Goal: Task Accomplishment & Management: Use online tool/utility

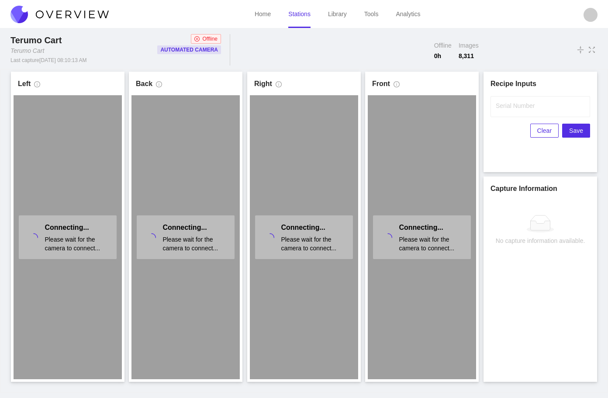
click at [294, 12] on link "Stations" at bounding box center [299, 13] width 22 height 7
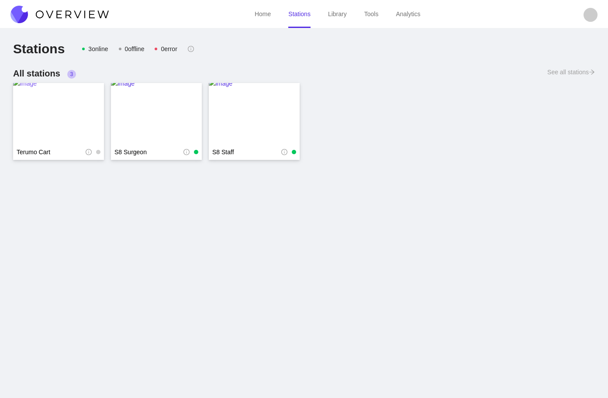
click at [58, 95] on img at bounding box center [58, 114] width 91 height 70
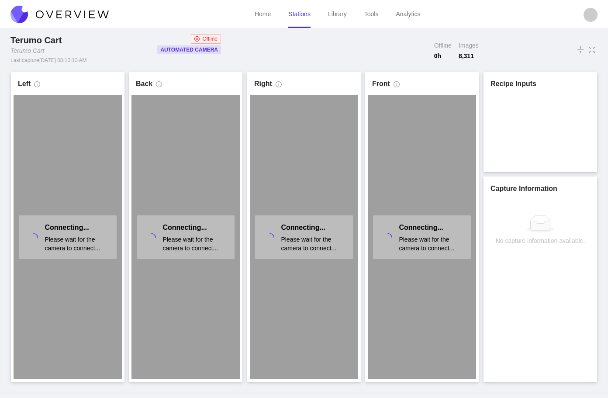
click at [301, 17] on link "Stations" at bounding box center [299, 13] width 22 height 7
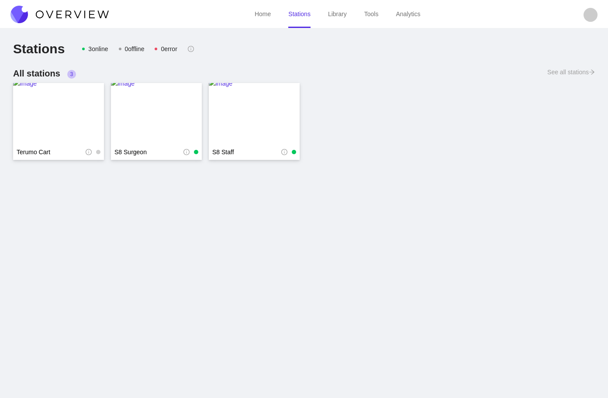
click at [93, 10] on img at bounding box center [59, 14] width 98 height 17
click at [45, 110] on img at bounding box center [58, 114] width 91 height 70
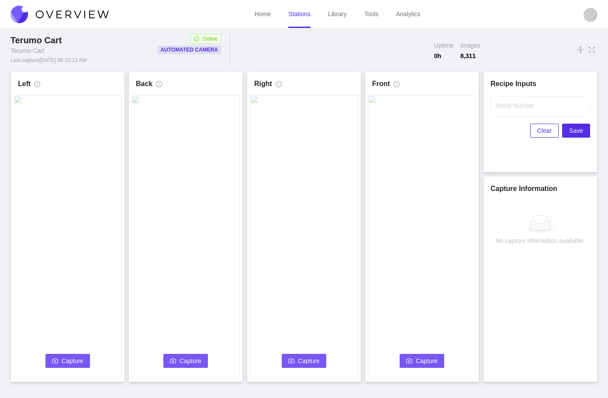
click at [73, 360] on span "Capture" at bounding box center [73, 361] width 22 height 10
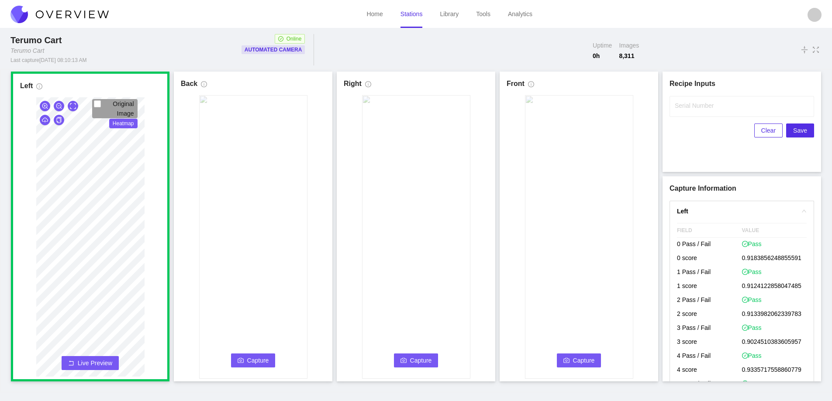
click at [252, 356] on span "Capture" at bounding box center [258, 361] width 22 height 10
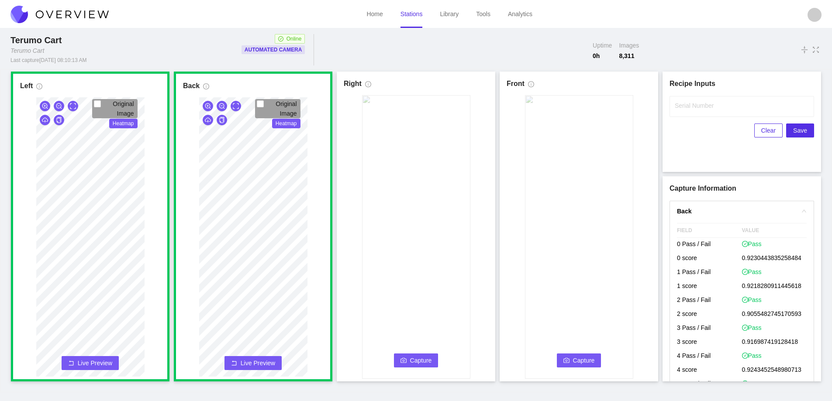
click at [419, 359] on span "Capture" at bounding box center [421, 361] width 22 height 10
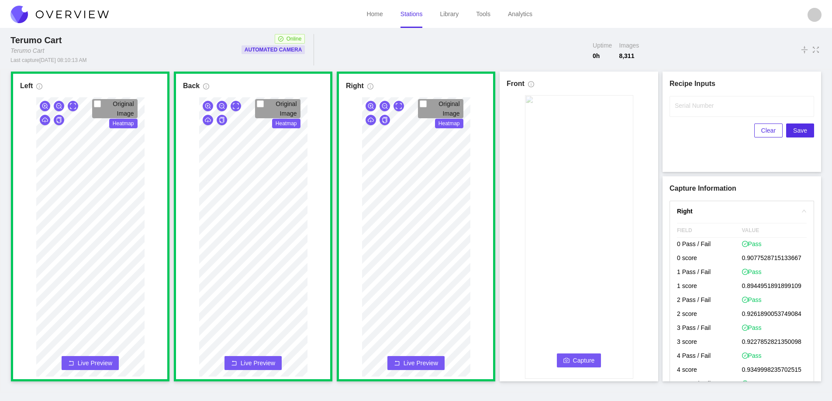
click at [587, 357] on span "Capture" at bounding box center [584, 361] width 22 height 10
click at [607, 111] on input "Serial Number" at bounding box center [741, 106] width 145 height 21
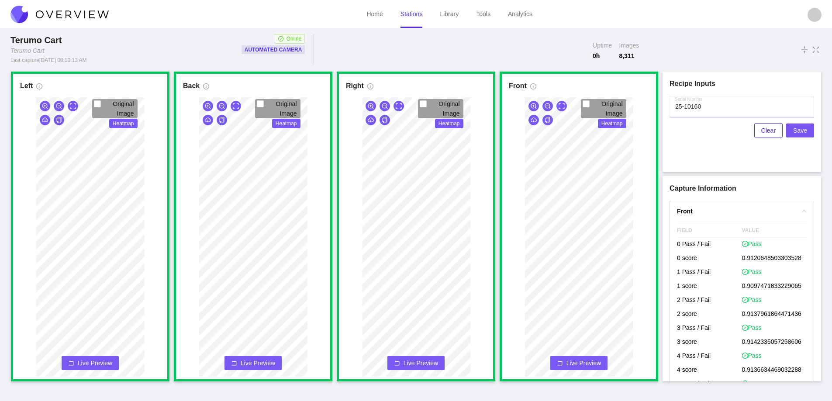
type input "25-10160"
click at [607, 128] on span "Save" at bounding box center [800, 131] width 14 height 10
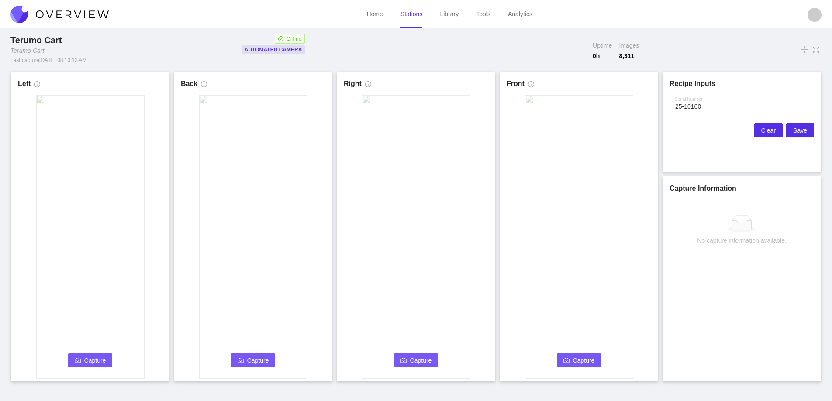
click at [607, 130] on span "Clear" at bounding box center [768, 131] width 14 height 10
click at [94, 361] on span "Capture" at bounding box center [95, 361] width 22 height 10
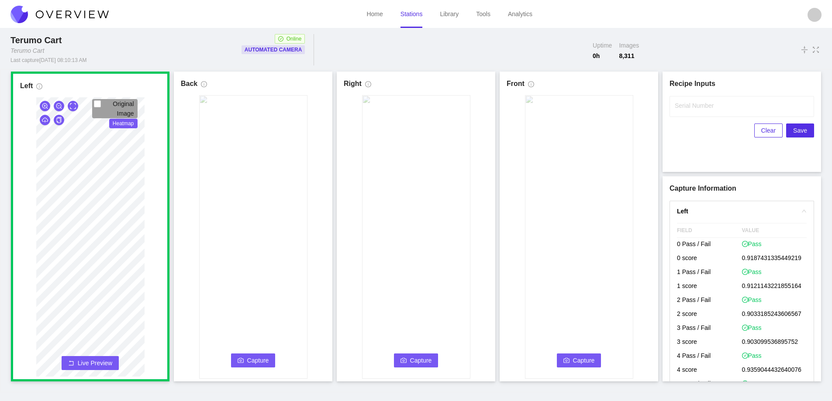
click at [250, 359] on span "Capture" at bounding box center [258, 361] width 22 height 10
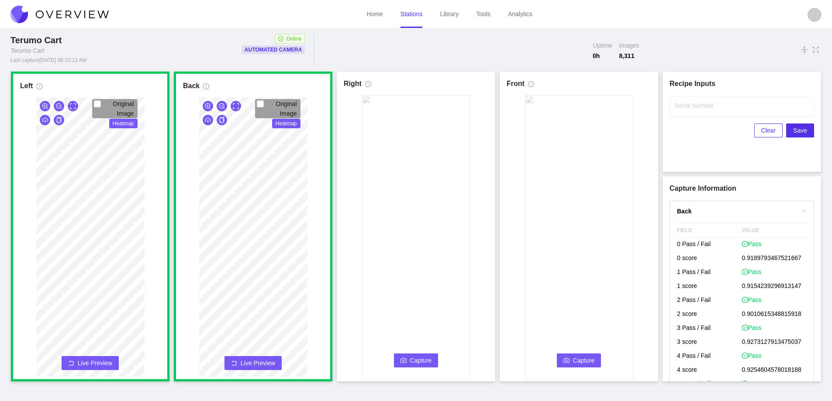
click at [425, 360] on span "Capture" at bounding box center [421, 361] width 22 height 10
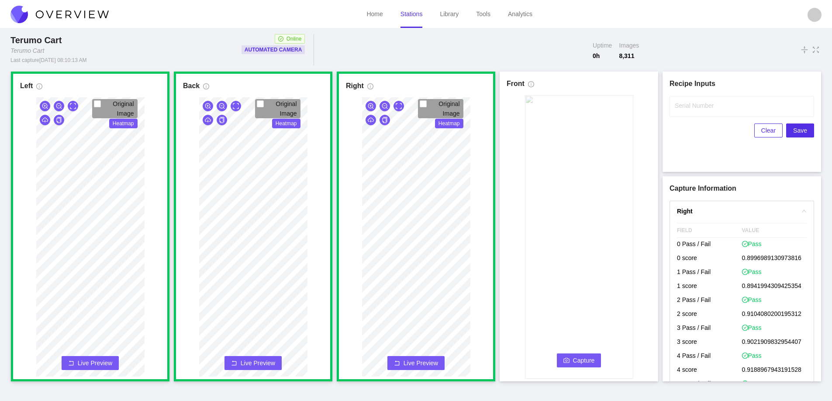
drag, startPoint x: 582, startPoint y: 357, endPoint x: 685, endPoint y: 220, distance: 170.9
click at [582, 357] on span "Capture" at bounding box center [584, 361] width 22 height 10
click at [607, 106] on label "Serial Number" at bounding box center [694, 105] width 39 height 9
click at [607, 106] on input "Serial Number" at bounding box center [741, 106] width 145 height 21
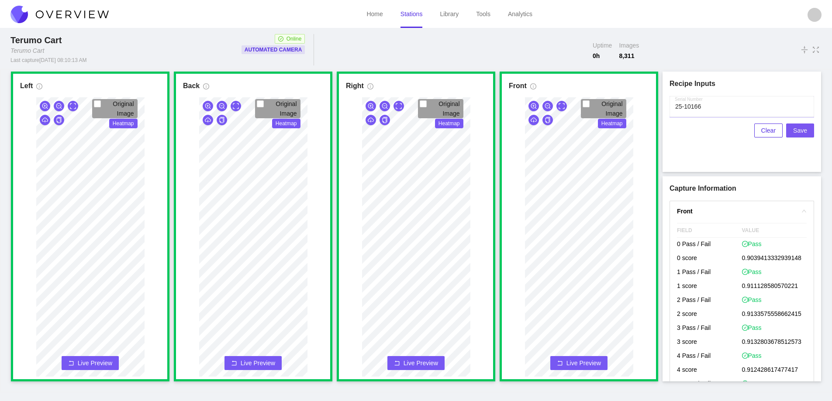
type input "25-10166"
click at [607, 133] on span "Save" at bounding box center [800, 131] width 14 height 10
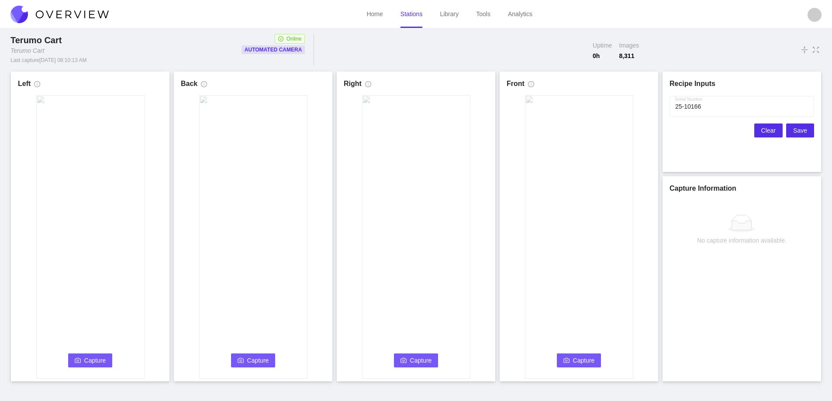
click at [607, 131] on span "Clear" at bounding box center [768, 131] width 14 height 10
click at [75, 363] on icon "camera" at bounding box center [78, 361] width 6 height 6
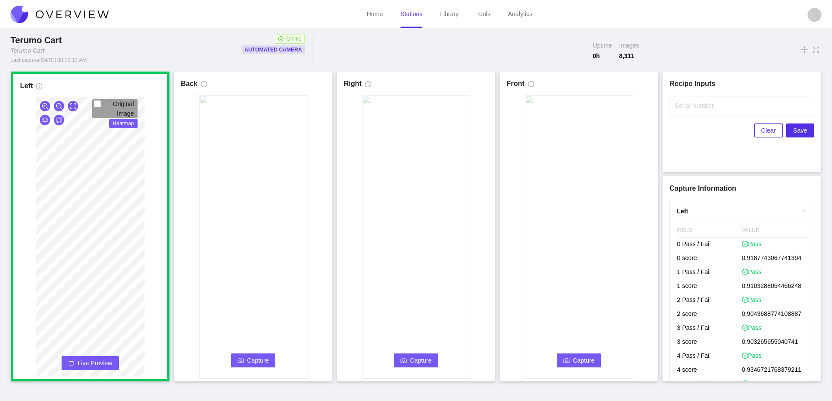
drag, startPoint x: 262, startPoint y: 355, endPoint x: 321, endPoint y: 360, distance: 59.7
click at [262, 355] on button "Capture" at bounding box center [253, 361] width 45 height 14
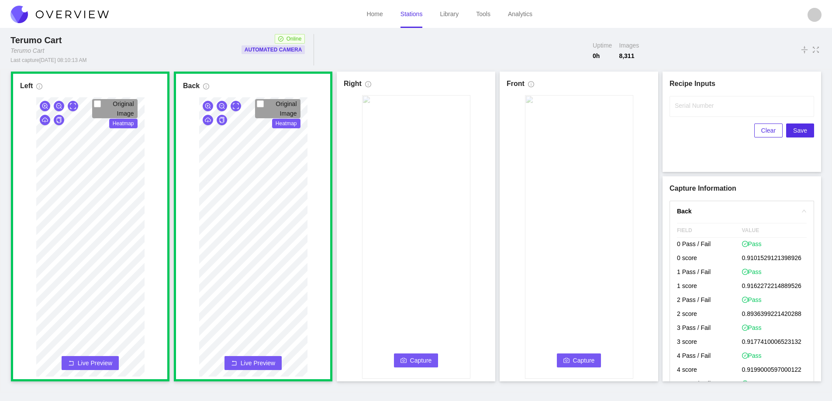
click at [419, 356] on button "Capture" at bounding box center [416, 361] width 45 height 14
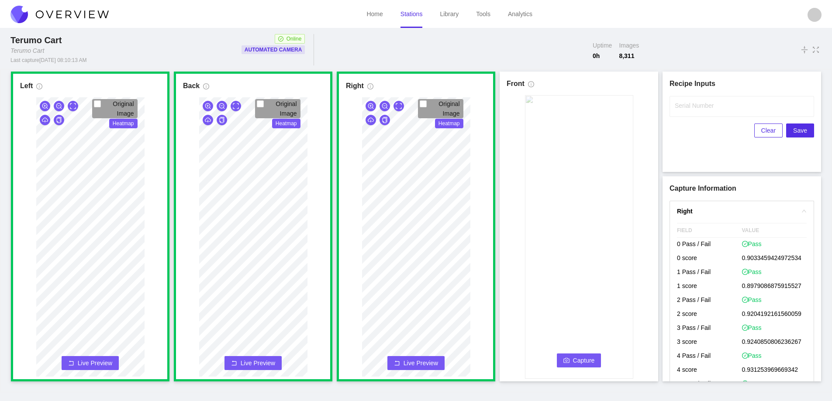
click at [586, 358] on span "Capture" at bounding box center [584, 361] width 22 height 10
click at [607, 112] on input "Serial Number" at bounding box center [741, 106] width 145 height 21
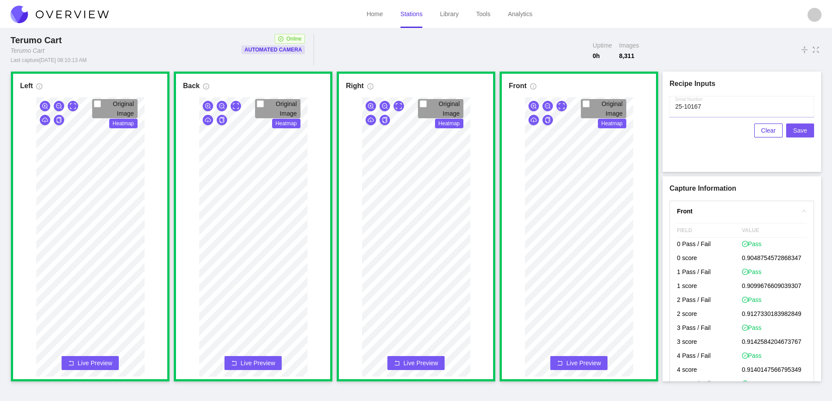
type input "25-10167"
click at [607, 131] on span "Save" at bounding box center [800, 131] width 14 height 10
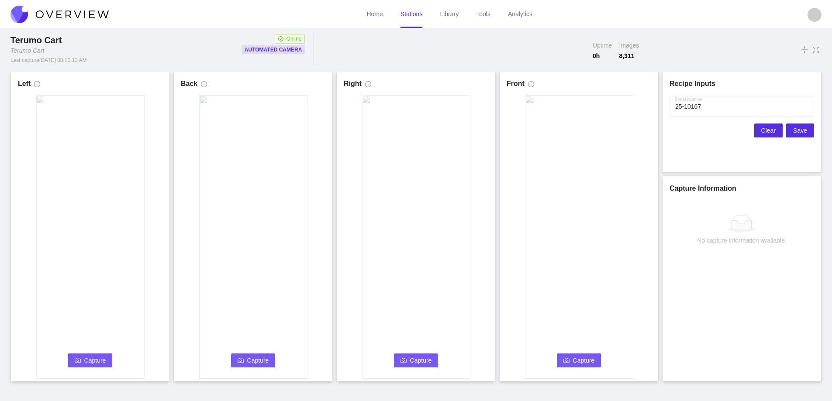
click at [607, 133] on span "Clear" at bounding box center [768, 131] width 14 height 10
click at [95, 359] on span "Capture" at bounding box center [95, 361] width 22 height 10
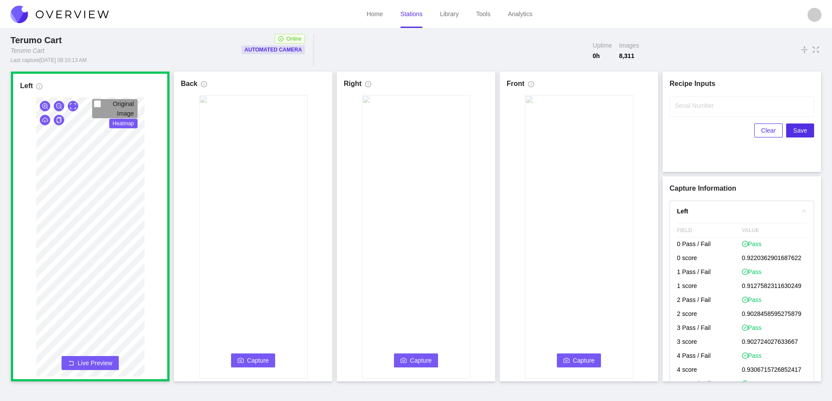
click at [264, 358] on span "Capture" at bounding box center [258, 361] width 22 height 10
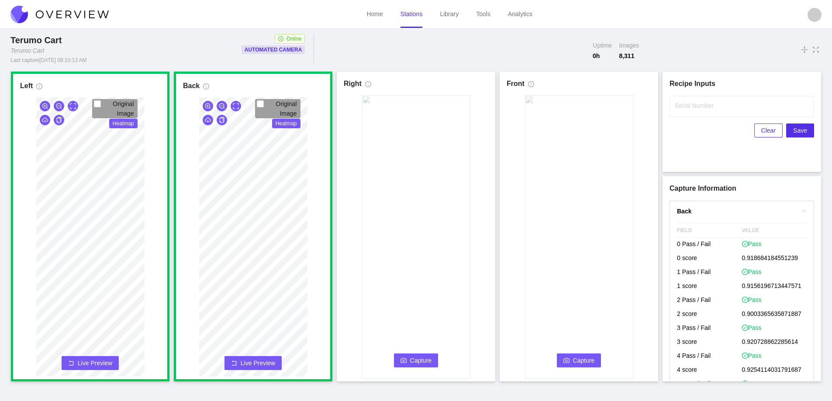
click at [409, 357] on button "Capture" at bounding box center [416, 361] width 45 height 14
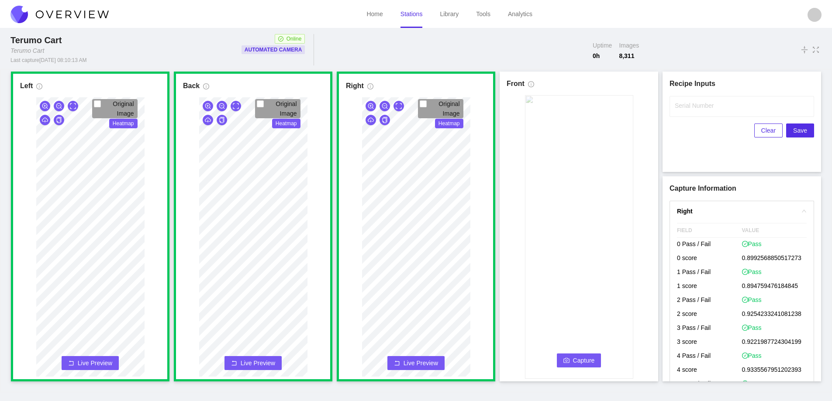
click at [580, 358] on span "Capture" at bounding box center [584, 361] width 22 height 10
click at [607, 103] on label "Serial Number" at bounding box center [694, 105] width 39 height 9
click at [607, 103] on input "Serial Number" at bounding box center [741, 106] width 145 height 21
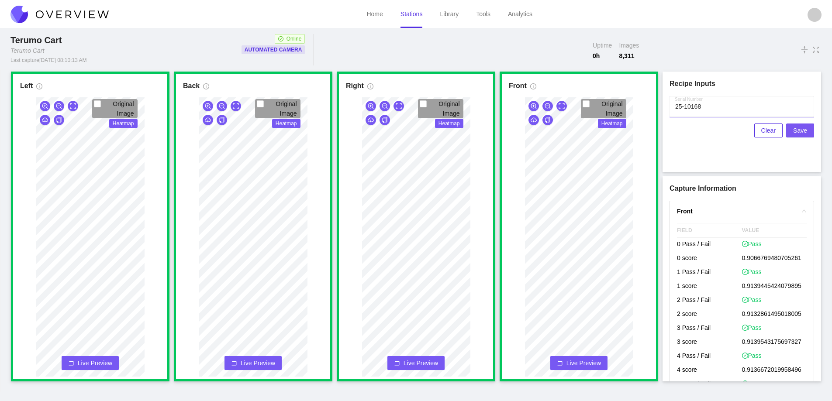
type input "25-10168"
click at [607, 131] on span "Save" at bounding box center [800, 131] width 14 height 10
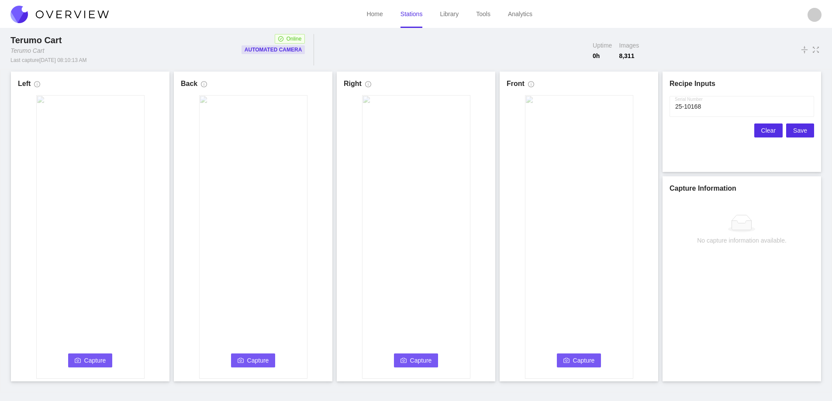
click at [607, 130] on span "Clear" at bounding box center [768, 131] width 14 height 10
click at [86, 357] on span "Capture" at bounding box center [95, 361] width 22 height 10
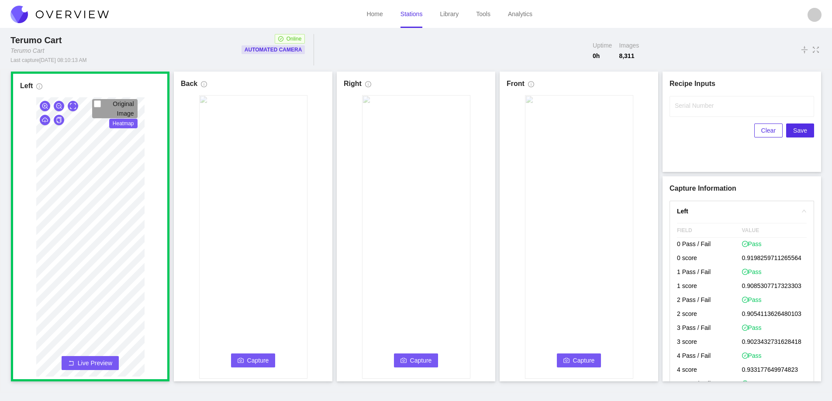
click at [259, 362] on span "Capture" at bounding box center [258, 361] width 22 height 10
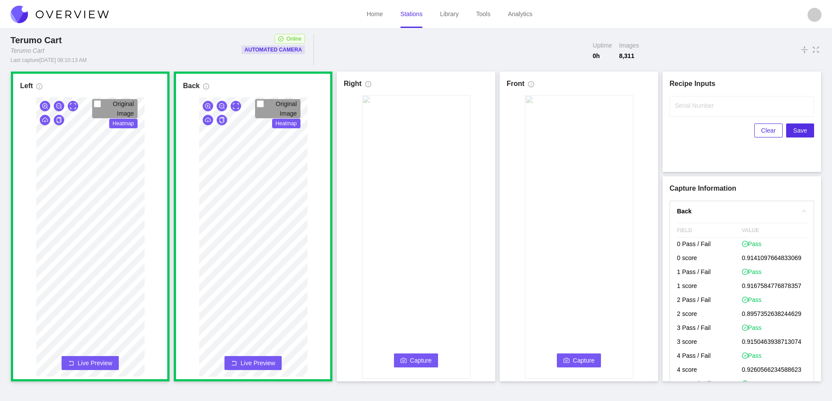
click at [408, 358] on button "Capture" at bounding box center [416, 361] width 45 height 14
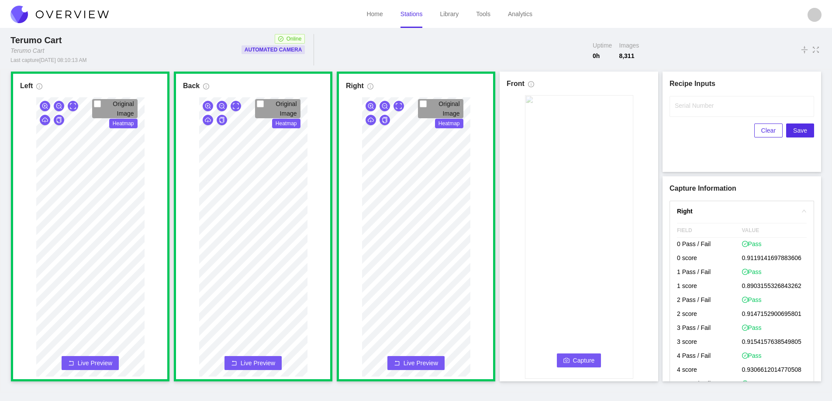
click at [579, 356] on span "Capture" at bounding box center [584, 361] width 22 height 10
click at [607, 108] on label "Serial Number" at bounding box center [694, 105] width 39 height 9
click at [607, 108] on input "Serial Number" at bounding box center [741, 106] width 145 height 21
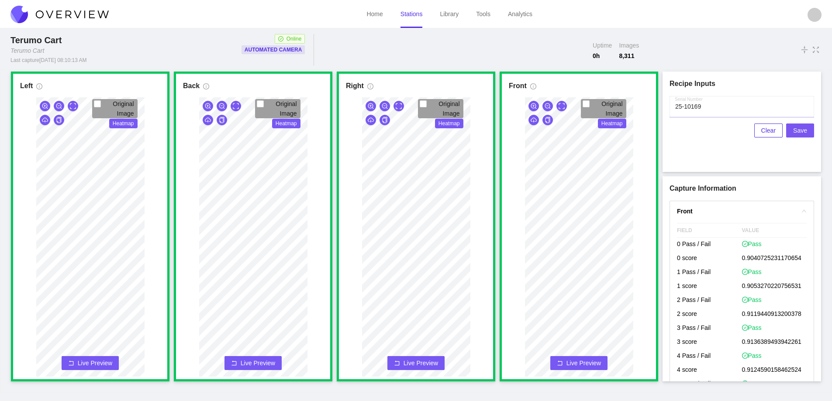
type input "25-10169"
click at [607, 130] on span "Save" at bounding box center [800, 131] width 14 height 10
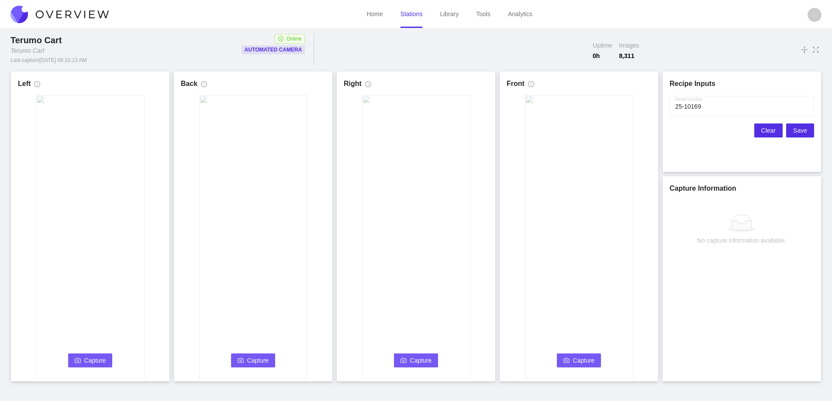
click at [607, 131] on span "Clear" at bounding box center [768, 131] width 14 height 10
click at [86, 358] on span "Capture" at bounding box center [95, 361] width 22 height 10
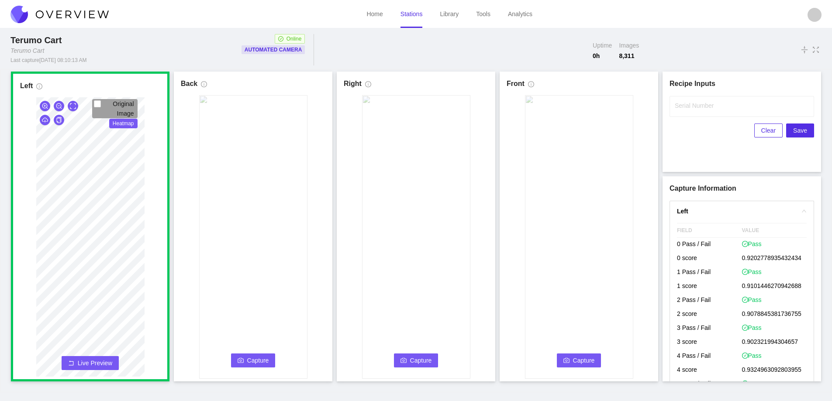
click at [241, 358] on icon "camera" at bounding box center [241, 361] width 6 height 6
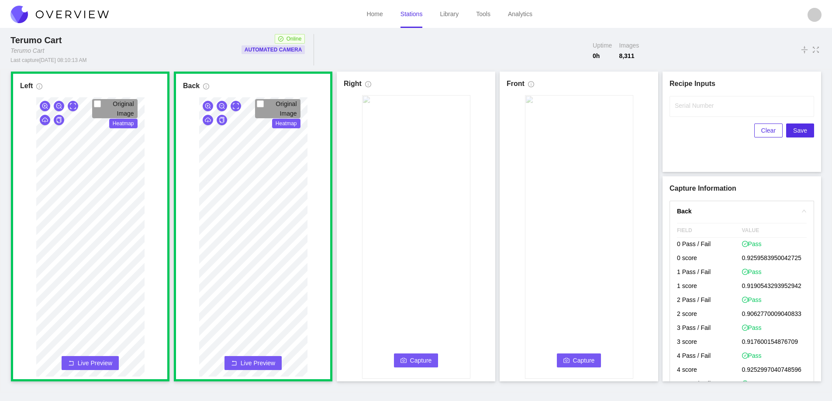
click at [402, 359] on icon "camera" at bounding box center [403, 361] width 6 height 6
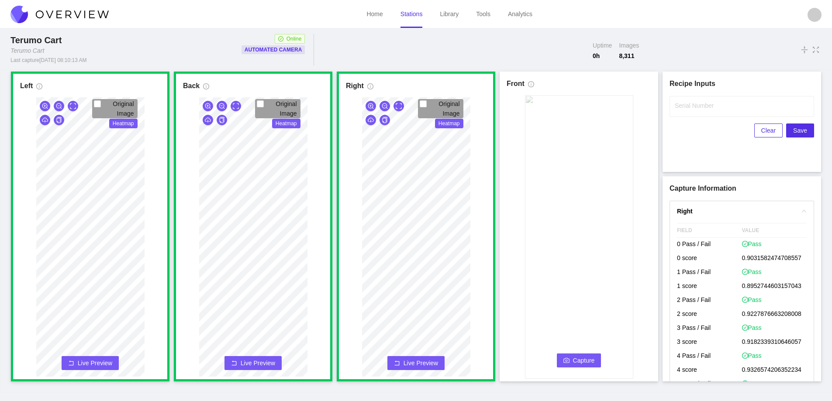
click at [576, 360] on span "Capture" at bounding box center [584, 361] width 22 height 10
click at [607, 110] on input "Serial Number" at bounding box center [741, 106] width 145 height 21
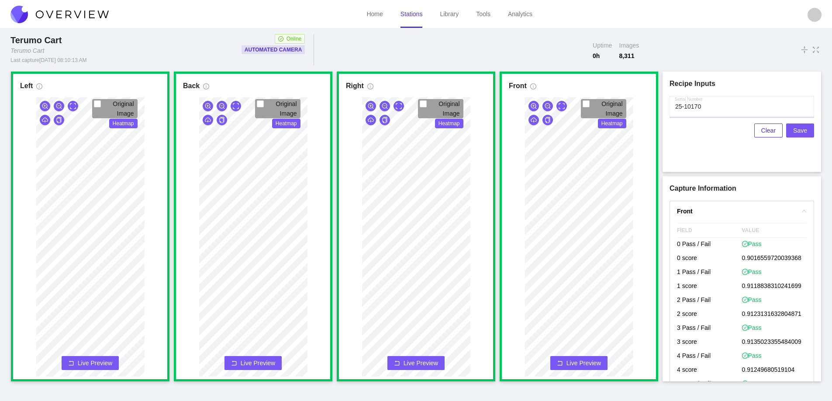
type input "25-10170"
click at [607, 131] on span "Save" at bounding box center [800, 131] width 14 height 10
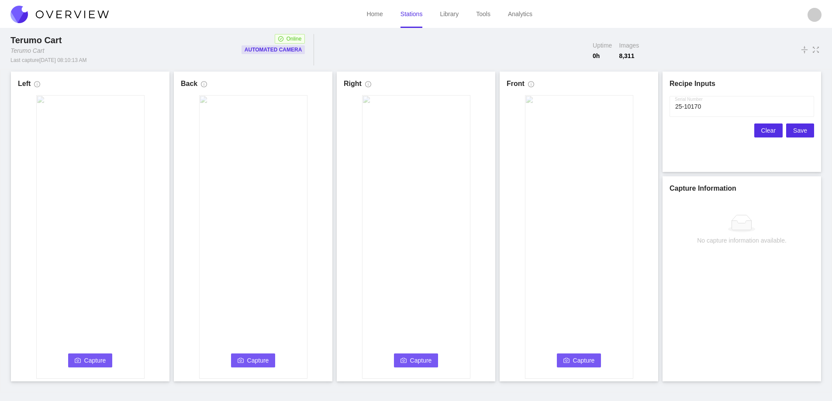
click at [607, 131] on span "Clear" at bounding box center [768, 131] width 14 height 10
click at [90, 358] on span "Capture" at bounding box center [95, 361] width 22 height 10
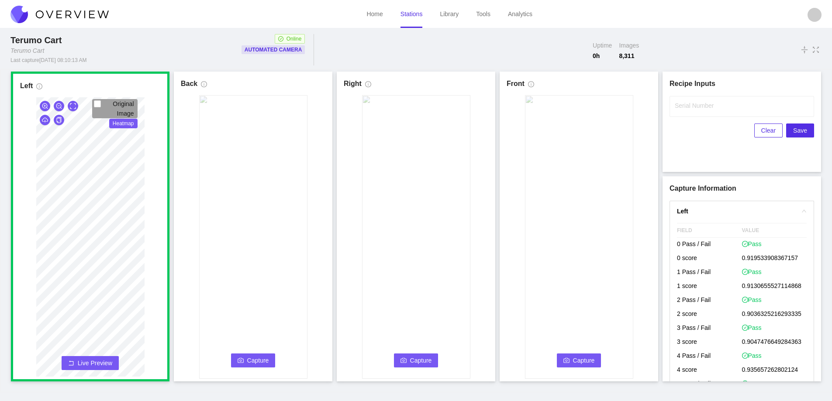
drag, startPoint x: 236, startPoint y: 359, endPoint x: 400, endPoint y: 387, distance: 165.6
click at [237, 359] on button "Capture" at bounding box center [253, 361] width 45 height 14
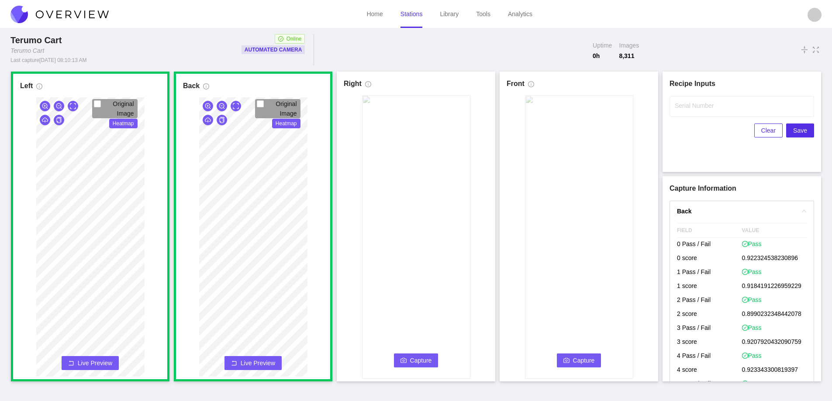
click at [421, 361] on span "Capture" at bounding box center [421, 361] width 22 height 10
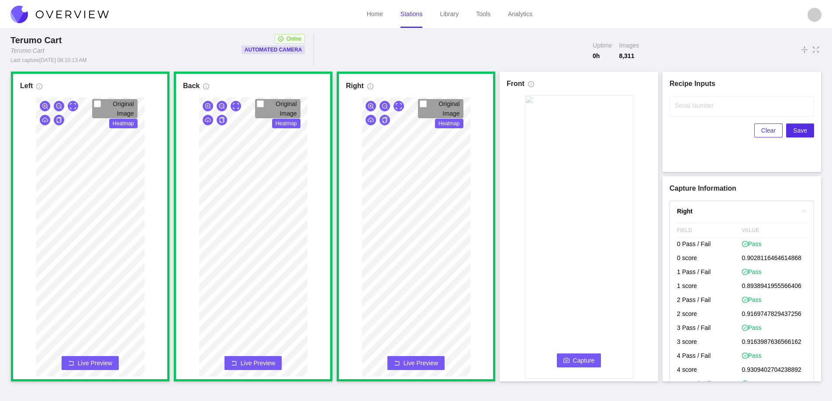
click at [573, 359] on span "Capture" at bounding box center [584, 361] width 22 height 10
click at [607, 110] on input "Serial Number" at bounding box center [741, 106] width 145 height 21
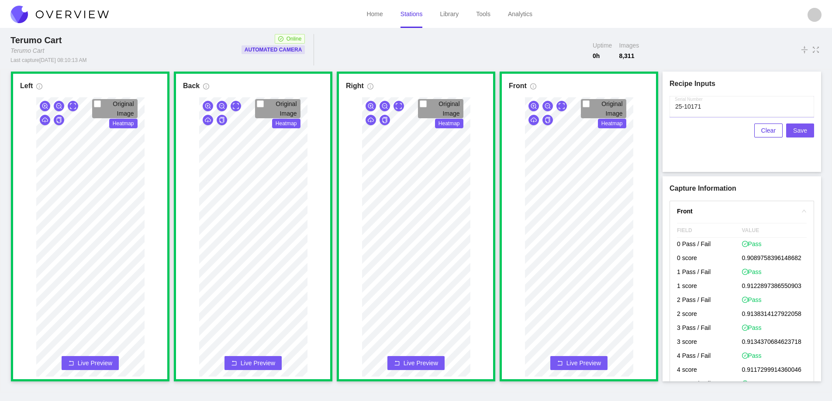
type input "25-10171"
click at [607, 129] on span "Save" at bounding box center [800, 131] width 14 height 10
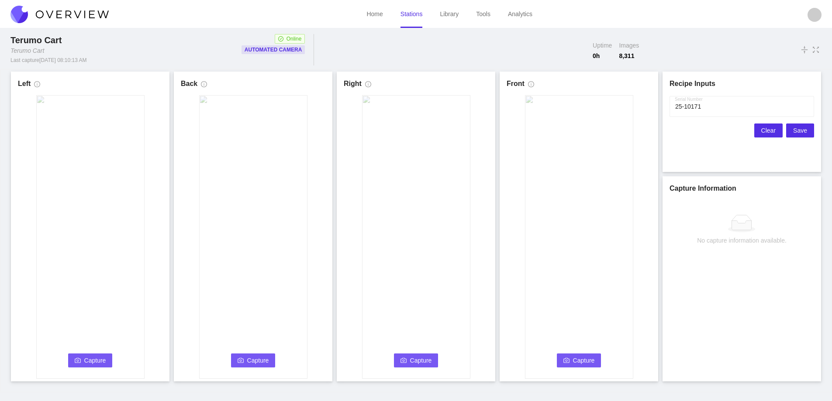
click at [607, 131] on span "Clear" at bounding box center [768, 131] width 14 height 10
